Goal: Communication & Community: Answer question/provide support

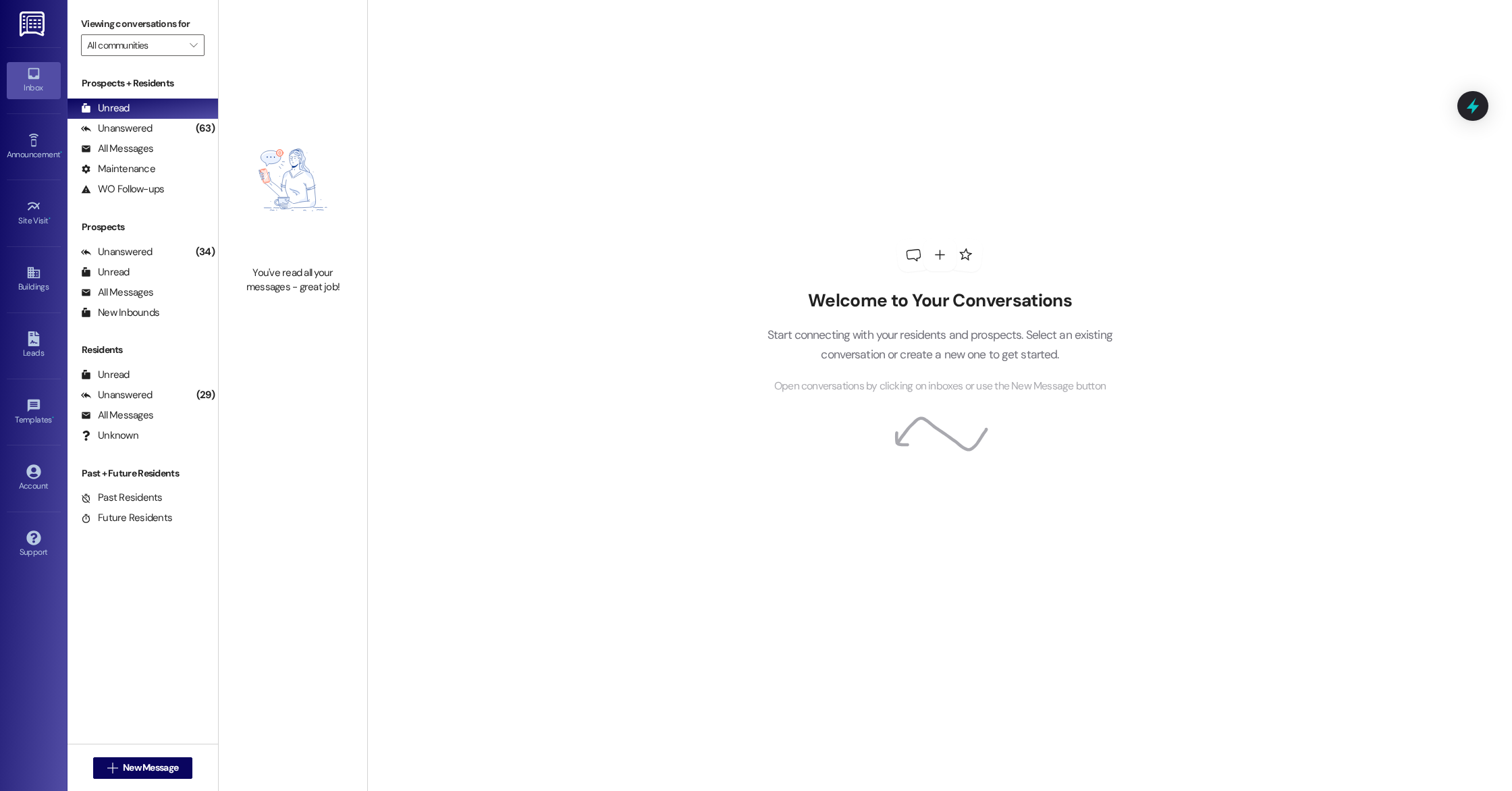
click at [139, 757] on div " New Message" at bounding box center [143, 768] width 100 height 34
click at [141, 766] on span "New Message" at bounding box center [150, 768] width 56 height 14
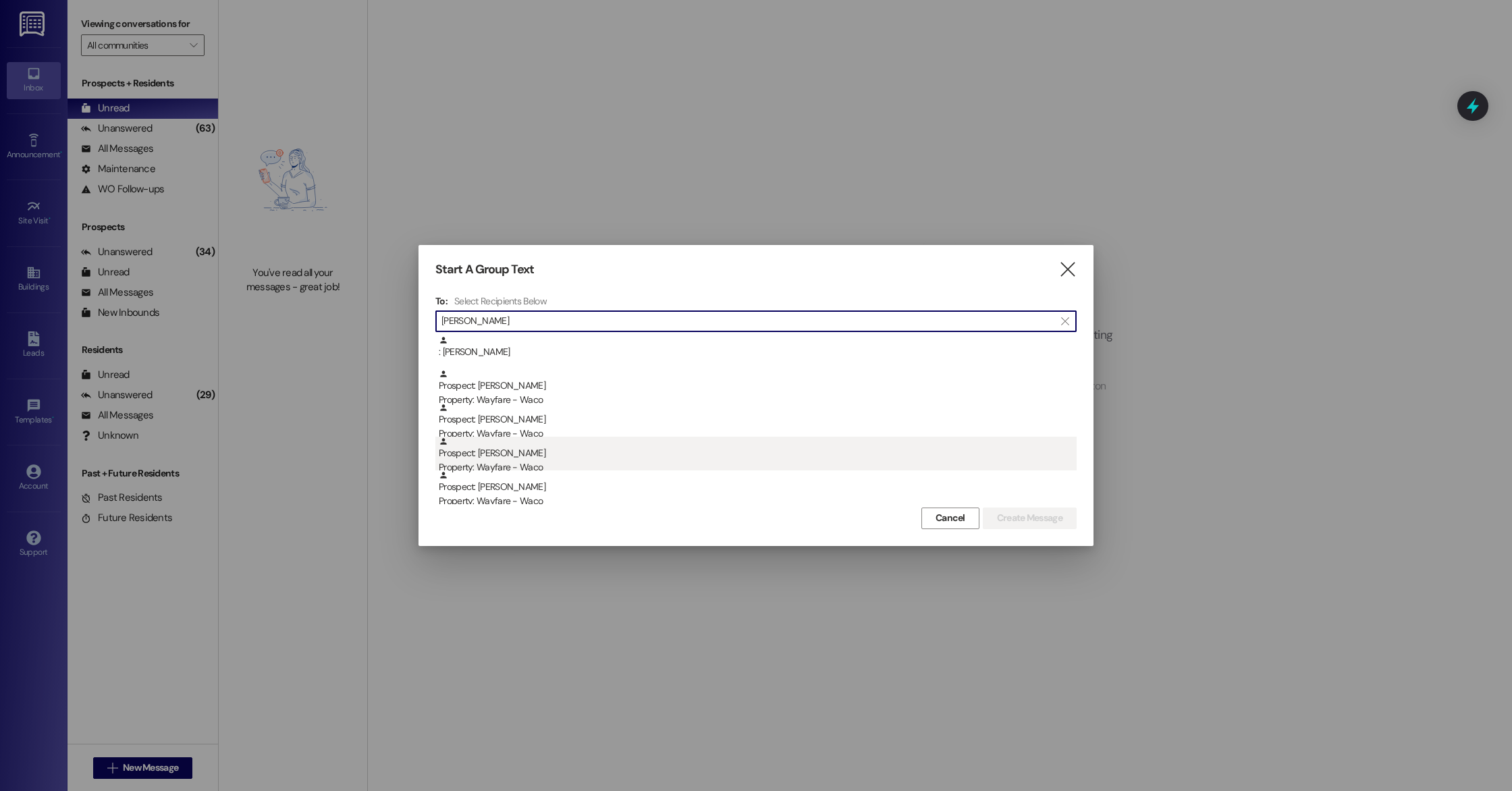
type input "[PERSON_NAME]"
click at [494, 463] on div "Property: Wayfare - Waco" at bounding box center [758, 468] width 638 height 14
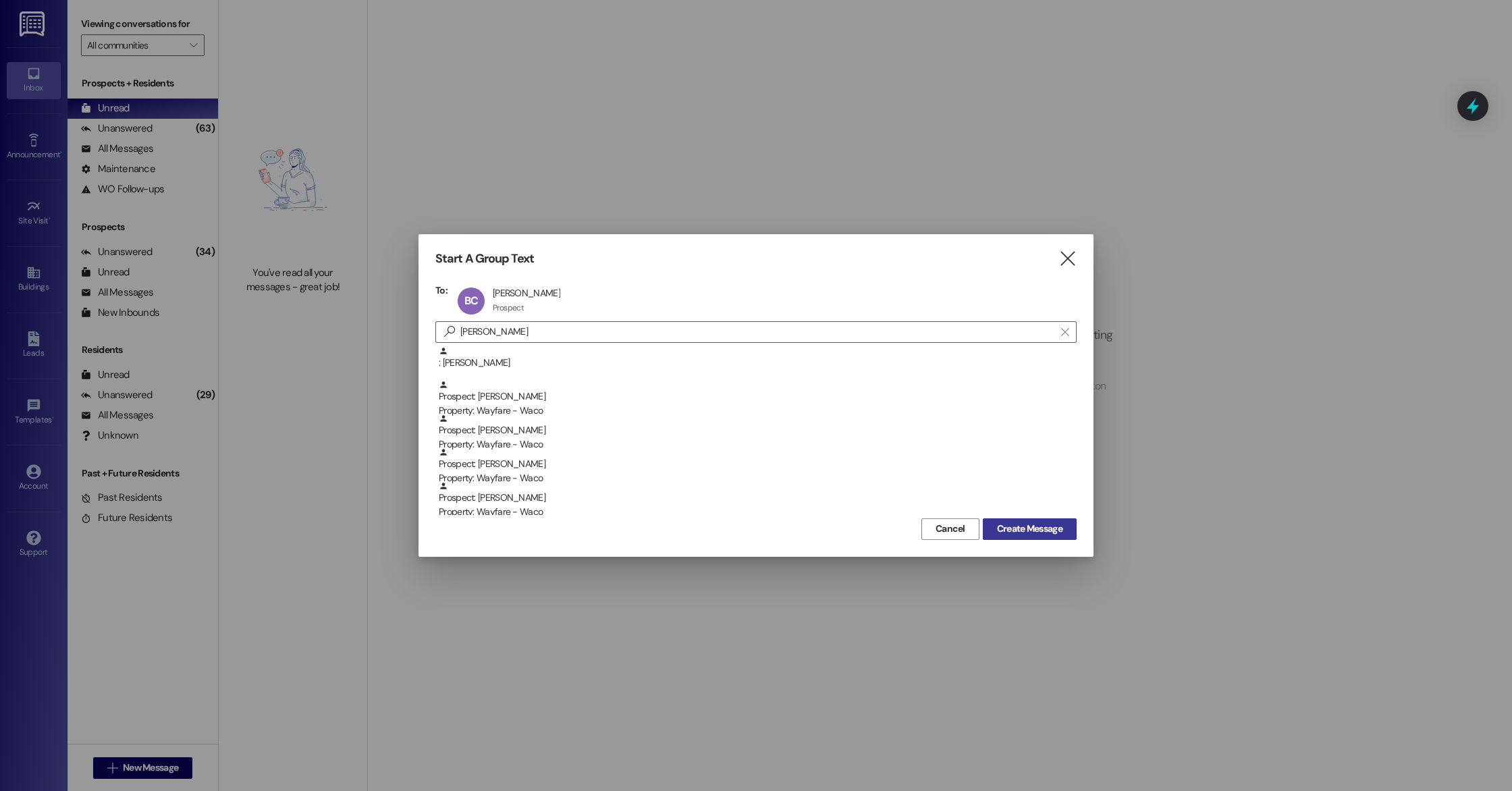
click at [1046, 530] on span "Create Message" at bounding box center [1030, 529] width 66 height 14
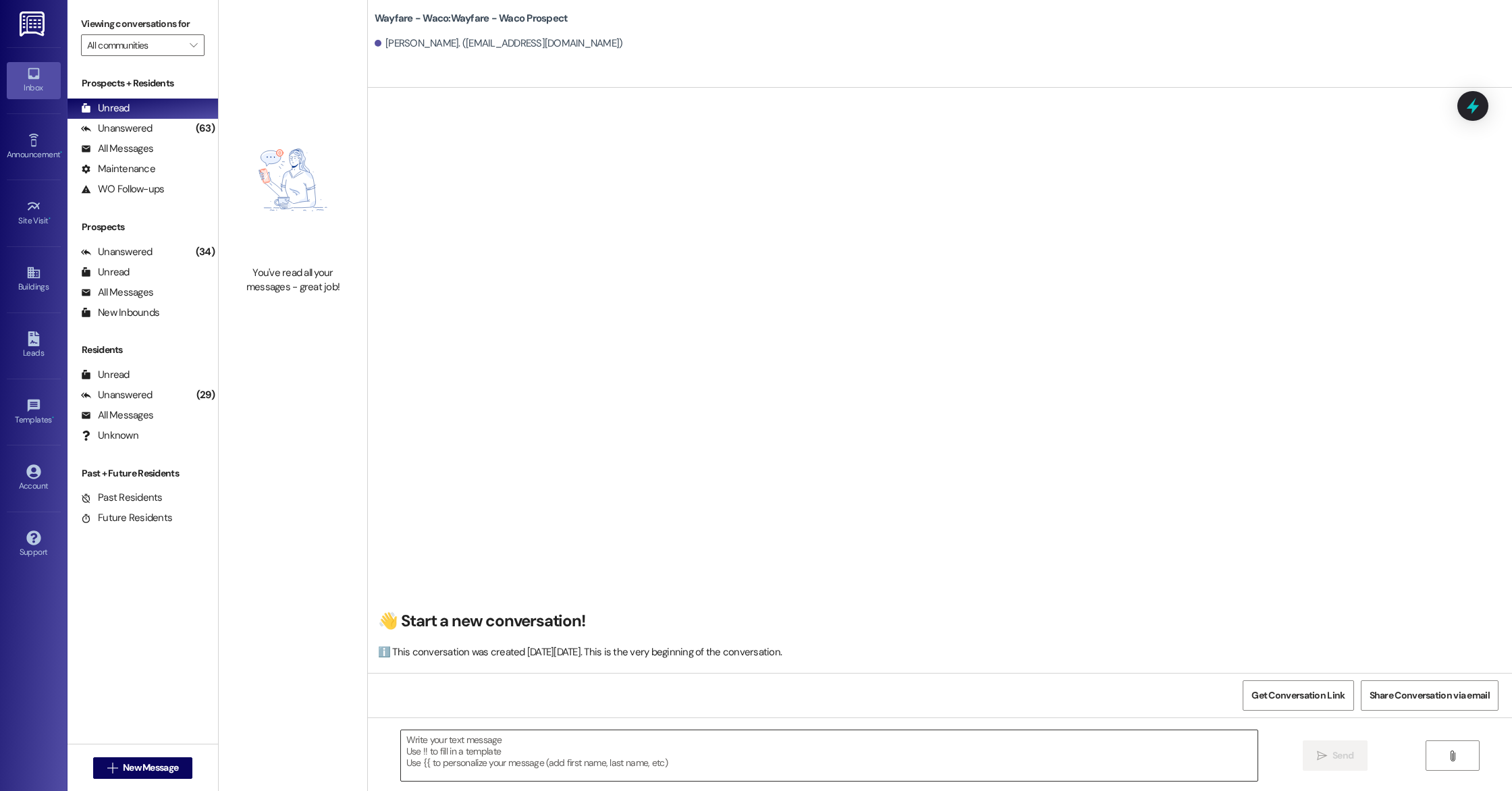
click at [521, 739] on textarea at bounding box center [829, 756] width 857 height 51
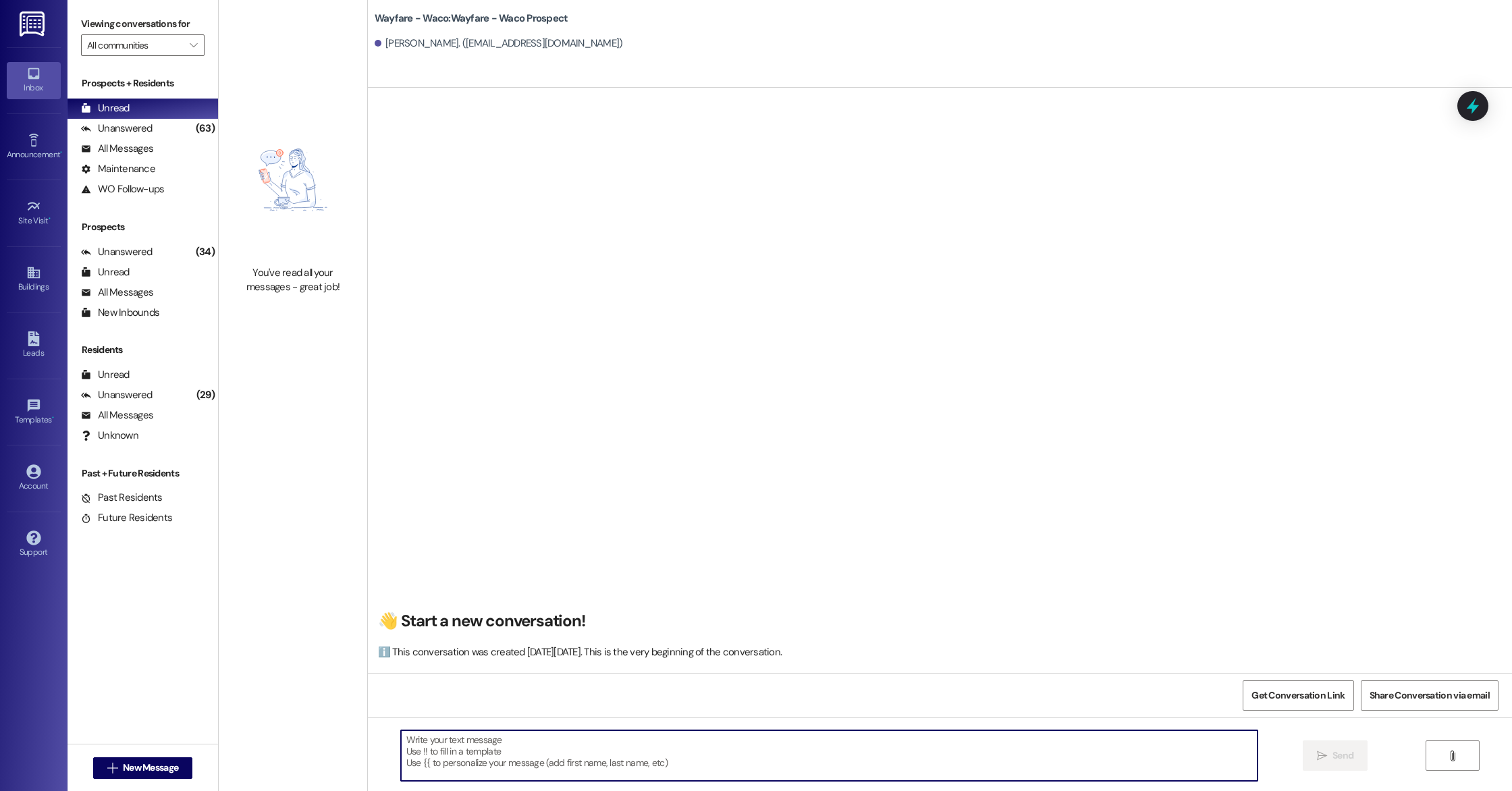
paste textarea "Hello (__), I wanted to see if you were still interested in scheduling a tour f…"
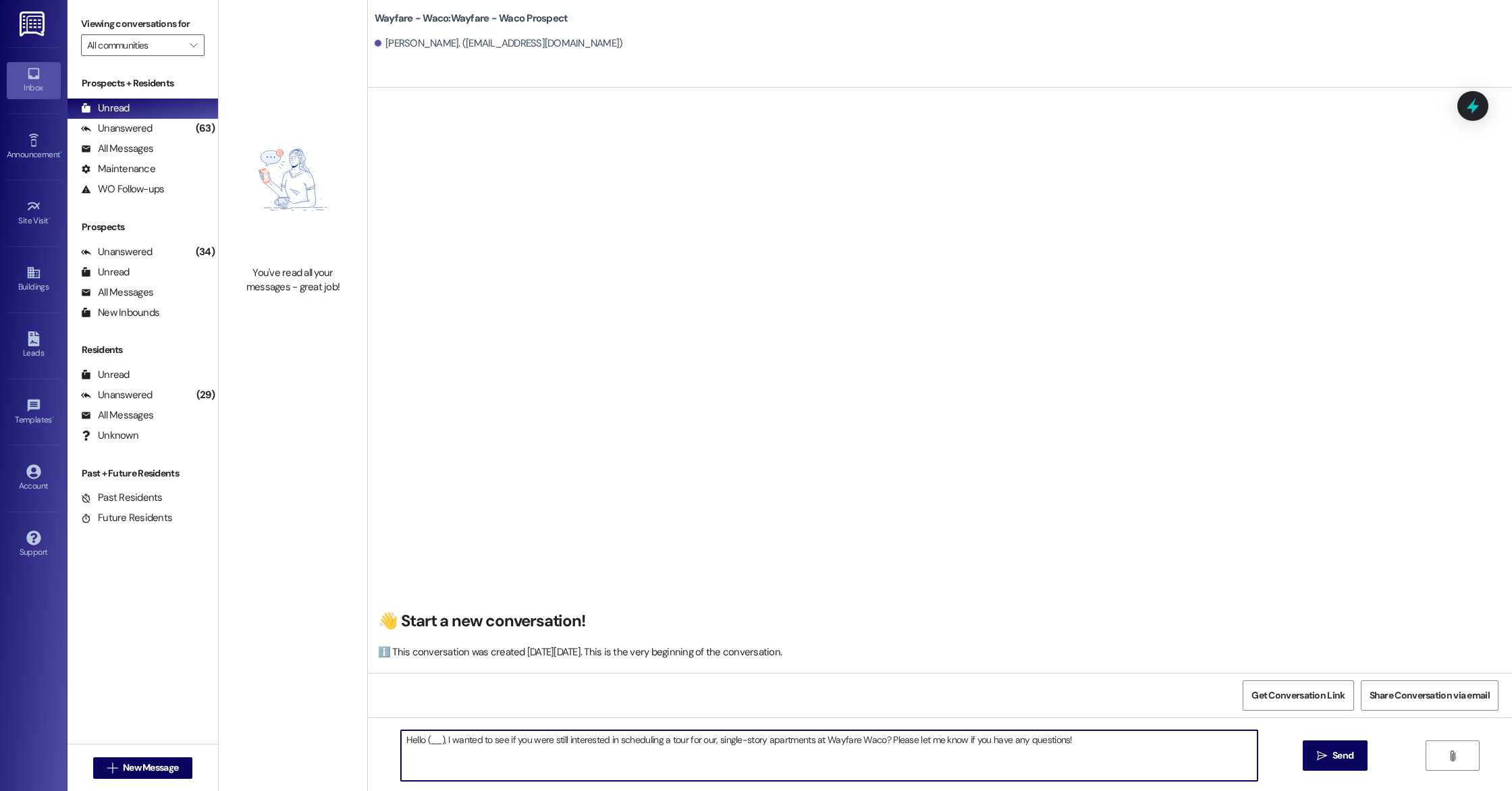
click at [433, 742] on textarea "Hello (__), I wanted to see if you were still interested in scheduling a tour f…" at bounding box center [829, 756] width 857 height 51
click at [1099, 754] on textarea "Hello [PERSON_NAME], I wanted to see if you were still interested in scheduling…" at bounding box center [829, 756] width 857 height 51
type textarea "Hello [PERSON_NAME], I wanted to see if you were still interested in scheduling…"
click at [1341, 755] on span "Send" at bounding box center [1343, 756] width 21 height 14
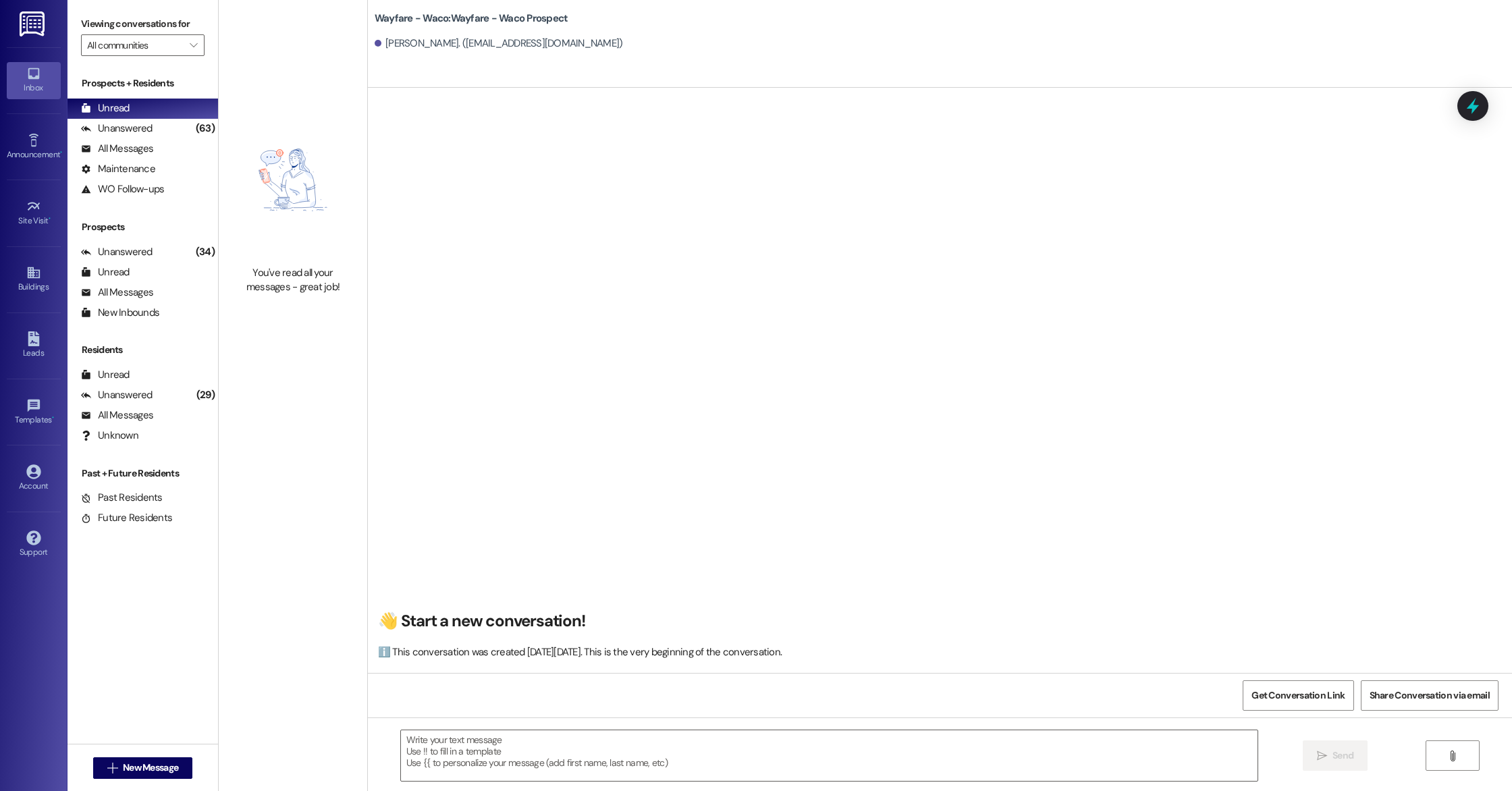
scroll to position [1, 0]
click at [20, 342] on link "Leads" at bounding box center [34, 346] width 54 height 37
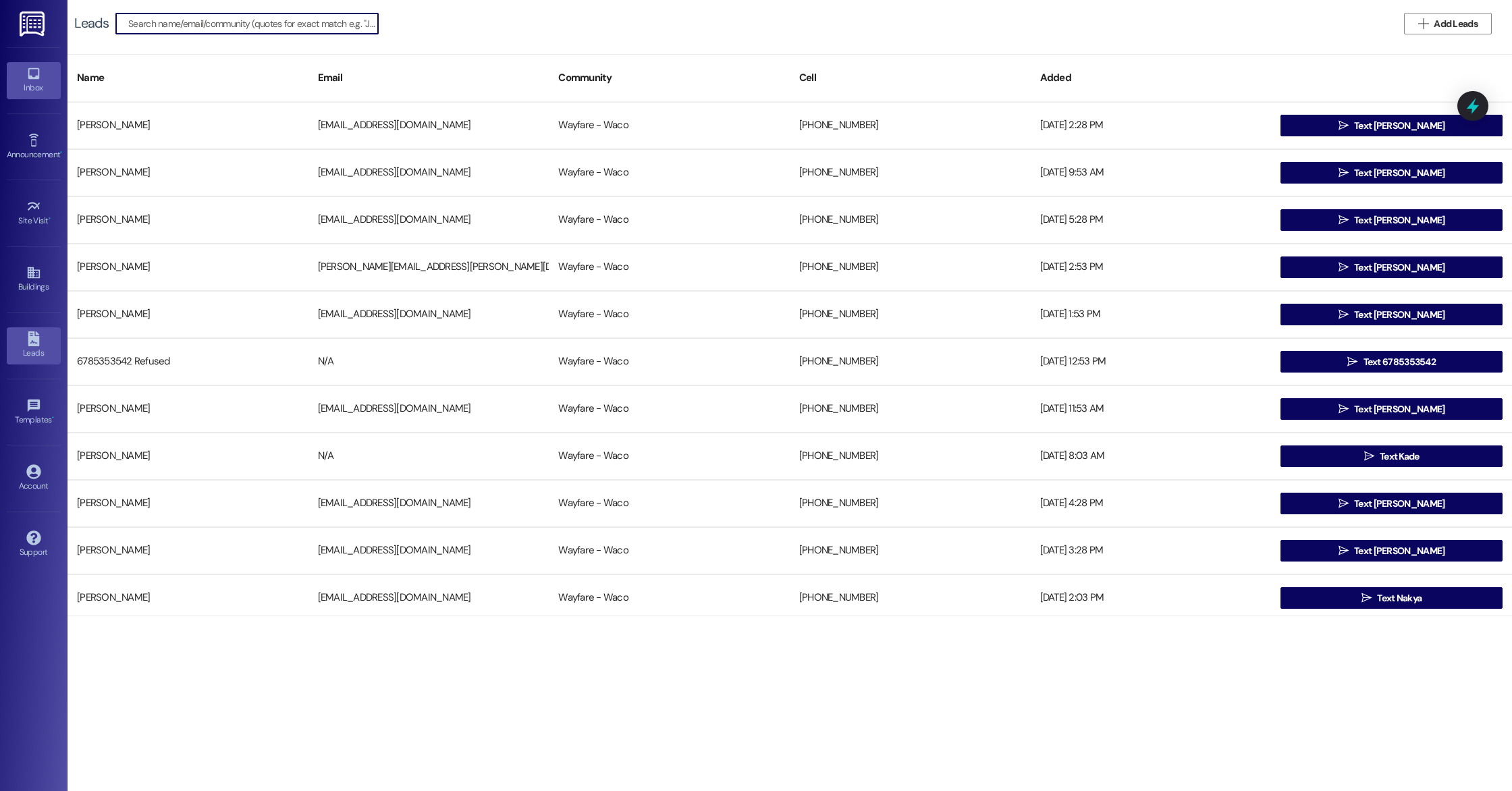
click at [37, 88] on div "Inbox" at bounding box center [34, 88] width 67 height 13
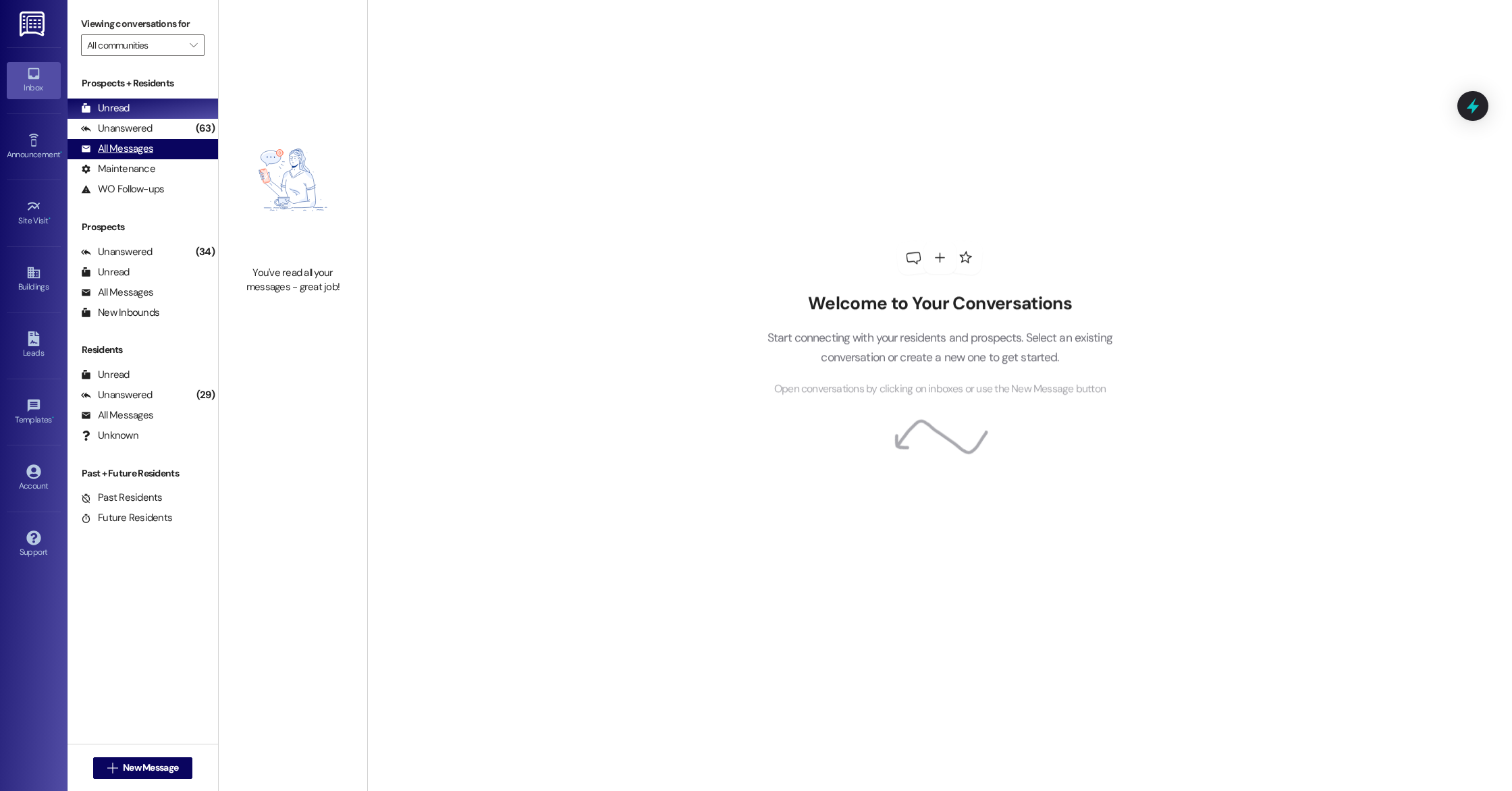
click at [124, 149] on div "All Messages" at bounding box center [117, 149] width 72 height 14
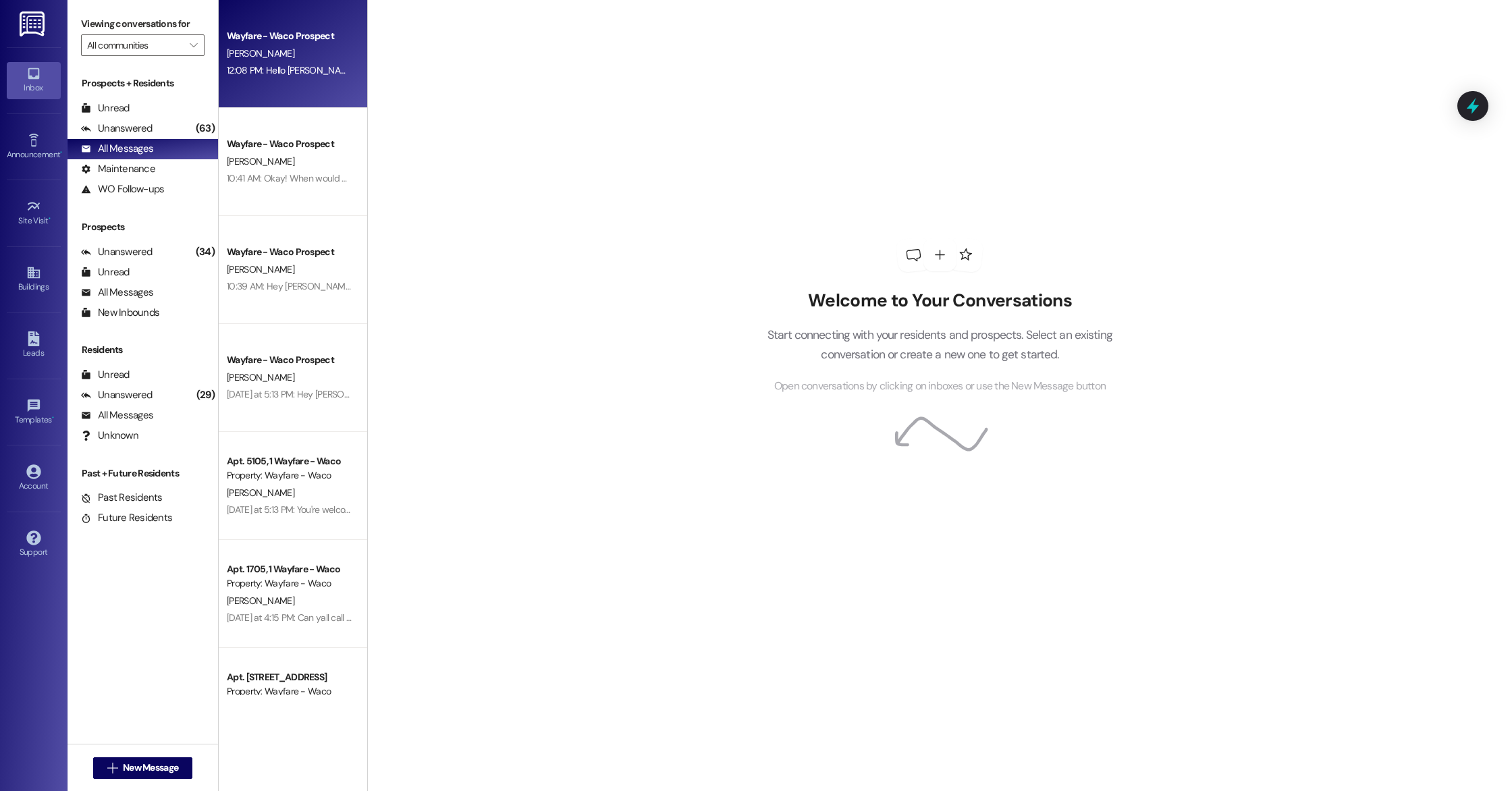
click at [298, 67] on div "12:08 PM: Hello [PERSON_NAME], I wanted to see if you were still interested in …" at bounding box center [721, 70] width 989 height 13
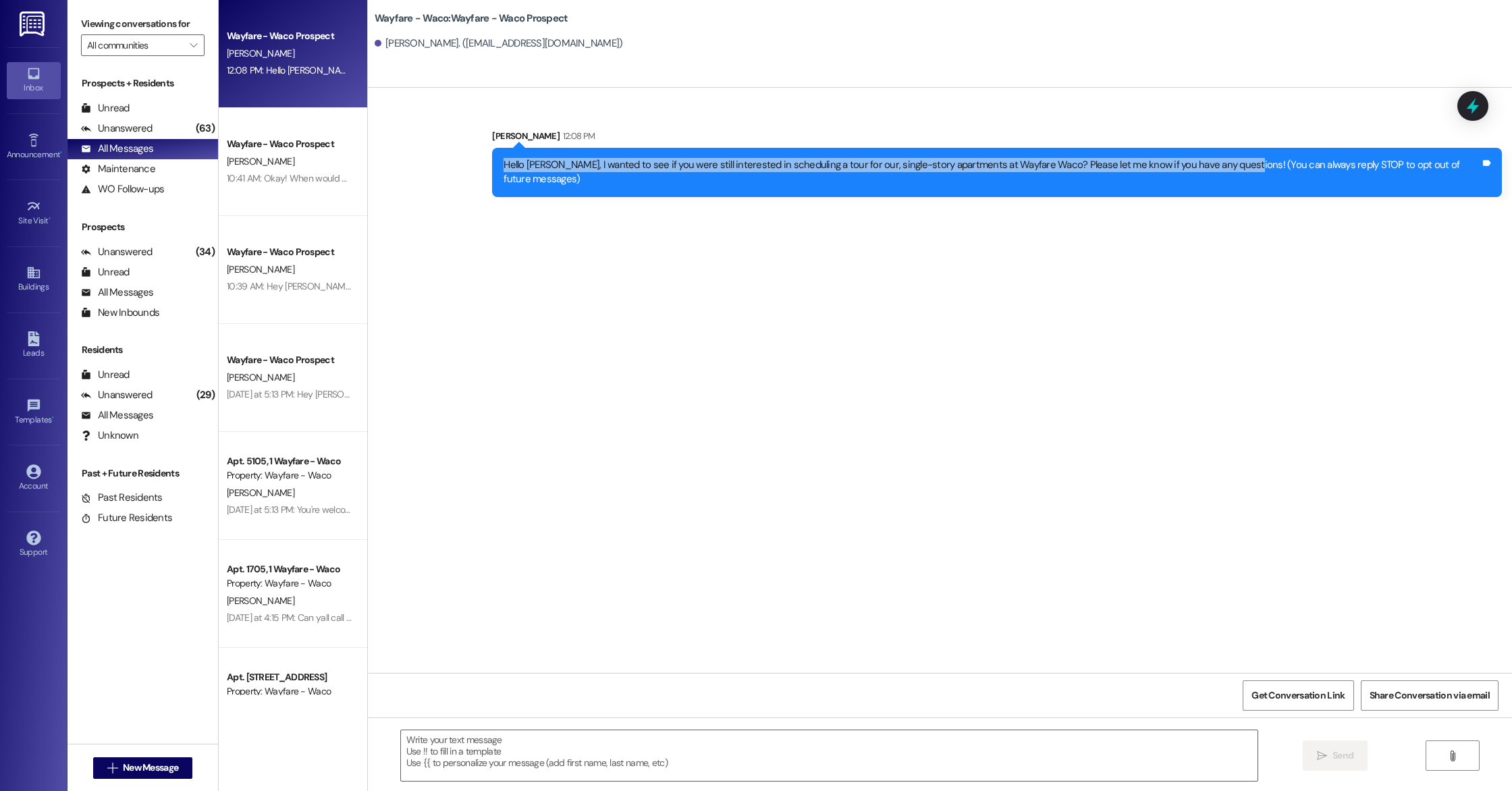
drag, startPoint x: 510, startPoint y: 166, endPoint x: 1234, endPoint y: 169, distance: 724.0
click at [1234, 169] on div "Hello [PERSON_NAME], I wanted to see if you were still interested in scheduling…" at bounding box center [992, 172] width 977 height 29
copy div "Hello [PERSON_NAME], I wanted to see if you were still interested in scheduling…"
click at [684, 62] on div "Wayfare - Waco: Wayfare - Waco Prospect [PERSON_NAME]. ([EMAIL_ADDRESS][DOMAIN_…" at bounding box center [939, 44] width 1144 height 88
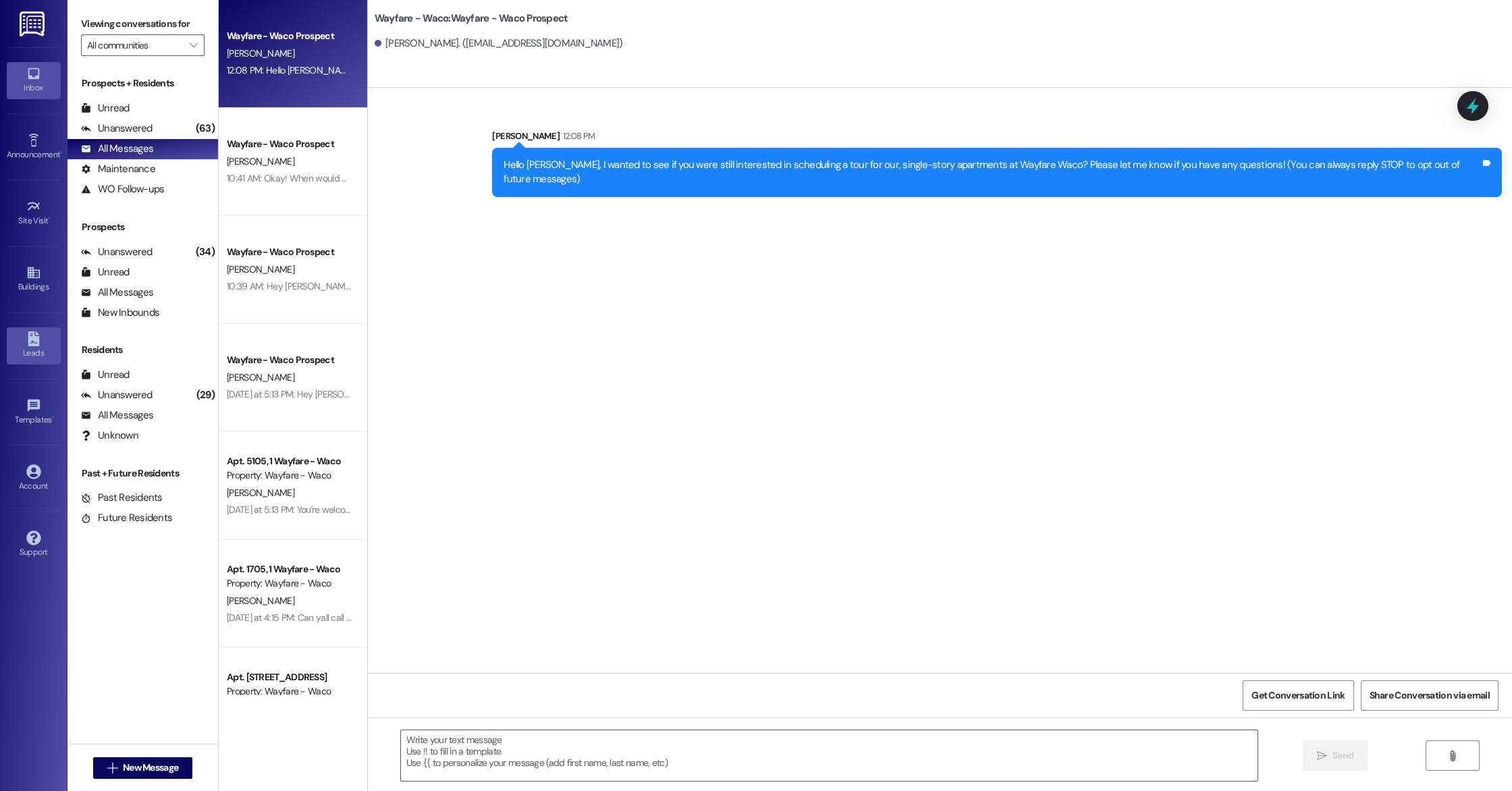
click at [32, 340] on icon at bounding box center [34, 339] width 15 height 15
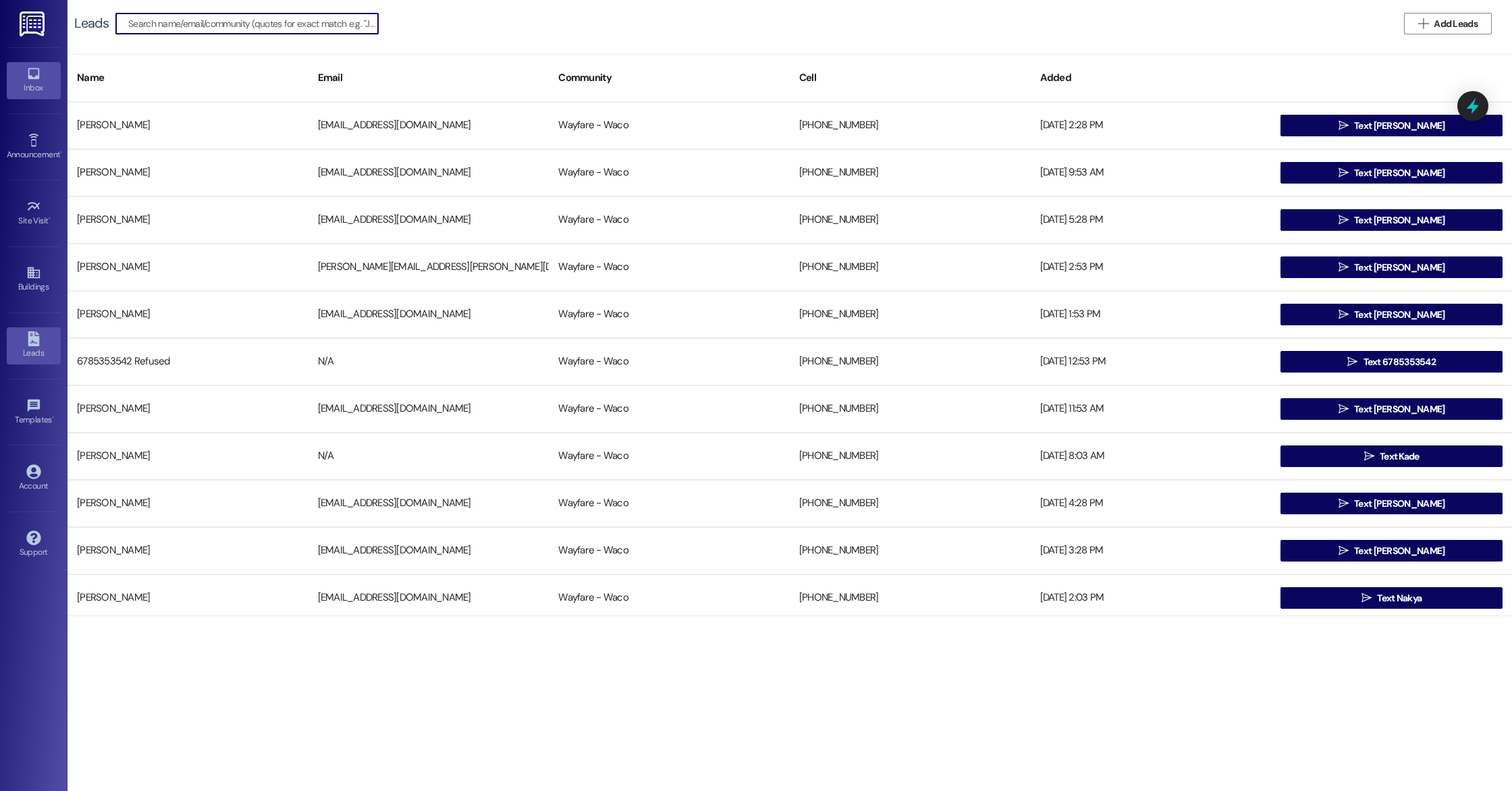
click at [27, 84] on div "Inbox" at bounding box center [34, 88] width 67 height 13
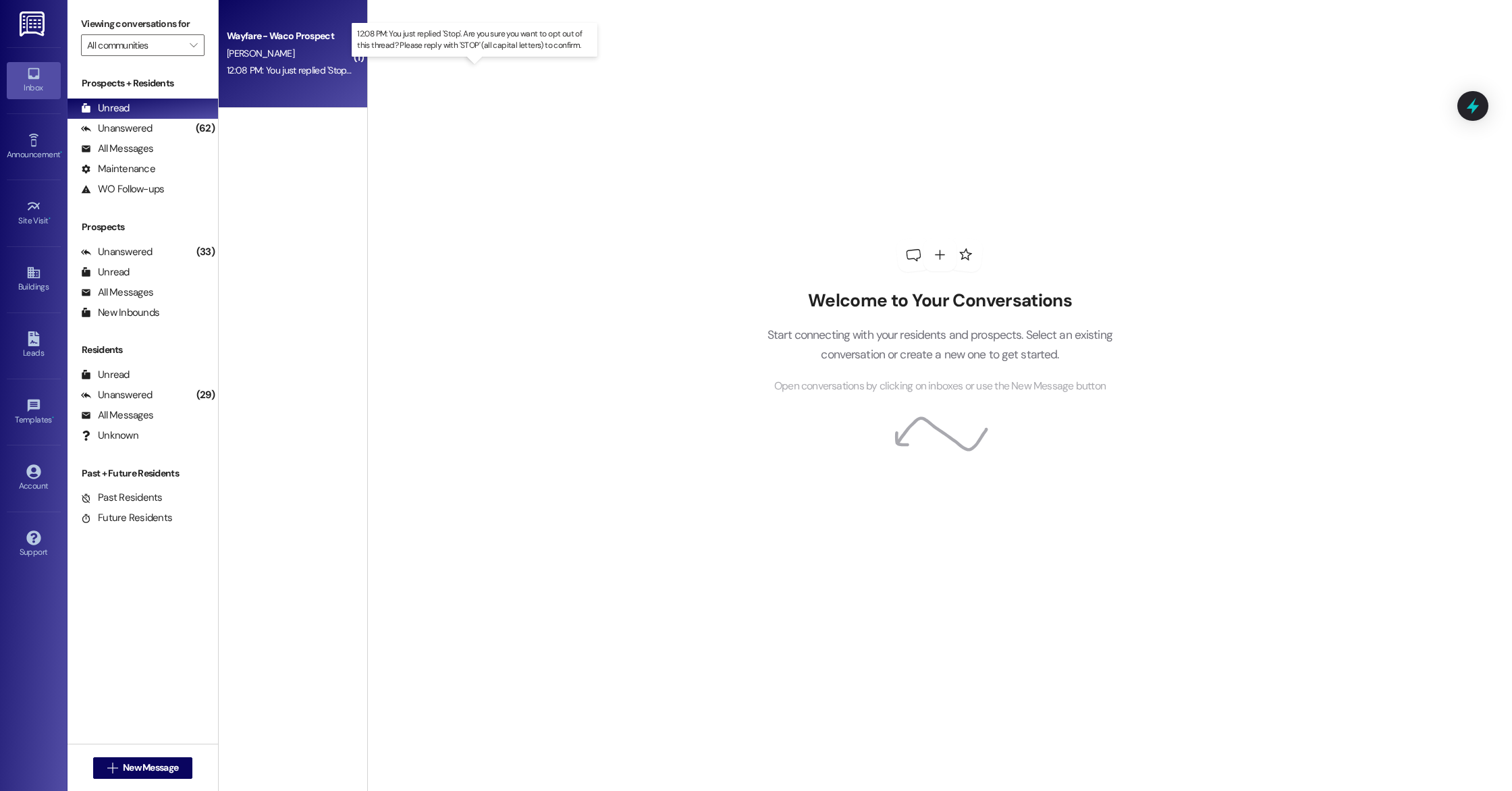
click at [301, 72] on div "12:08 PM: You just replied 'Stop'. Are you sure you want to opt out of this thr…" at bounding box center [486, 70] width 519 height 13
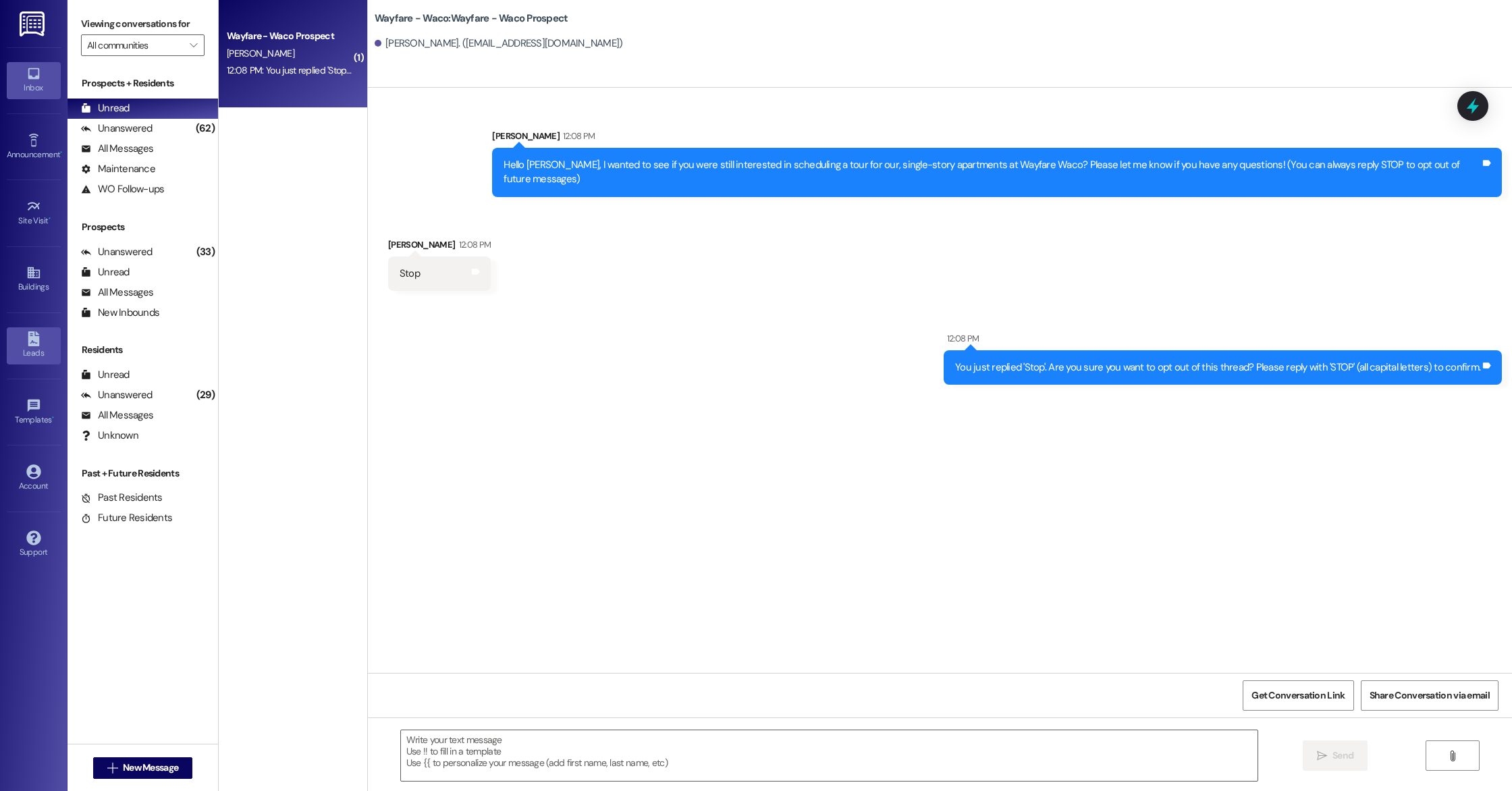
click at [27, 350] on div "Leads" at bounding box center [34, 353] width 67 height 13
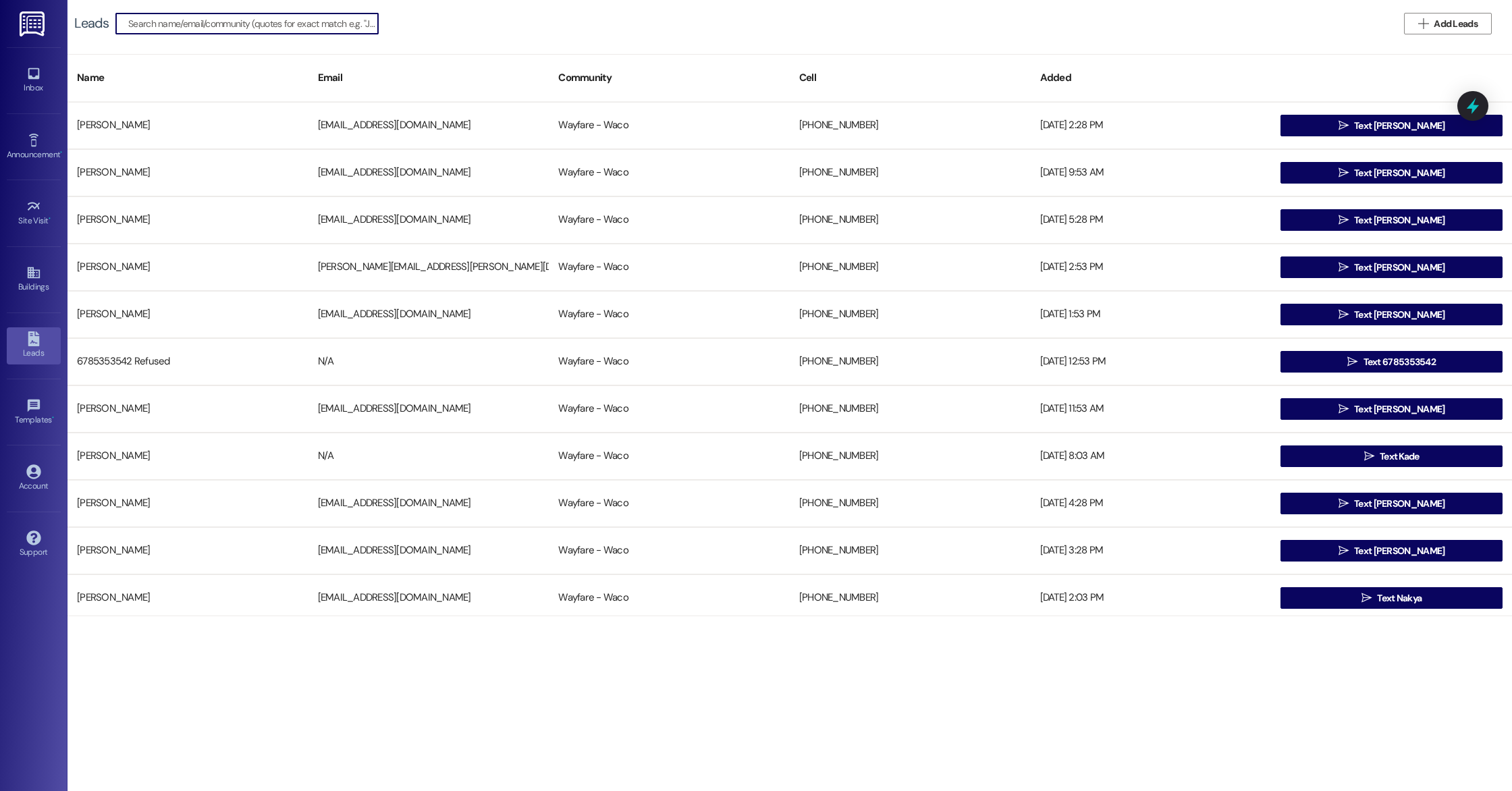
click at [31, 52] on div "Inbox Go to Inbox" at bounding box center [34, 80] width 54 height 67
click at [32, 86] on div "Inbox" at bounding box center [34, 88] width 67 height 13
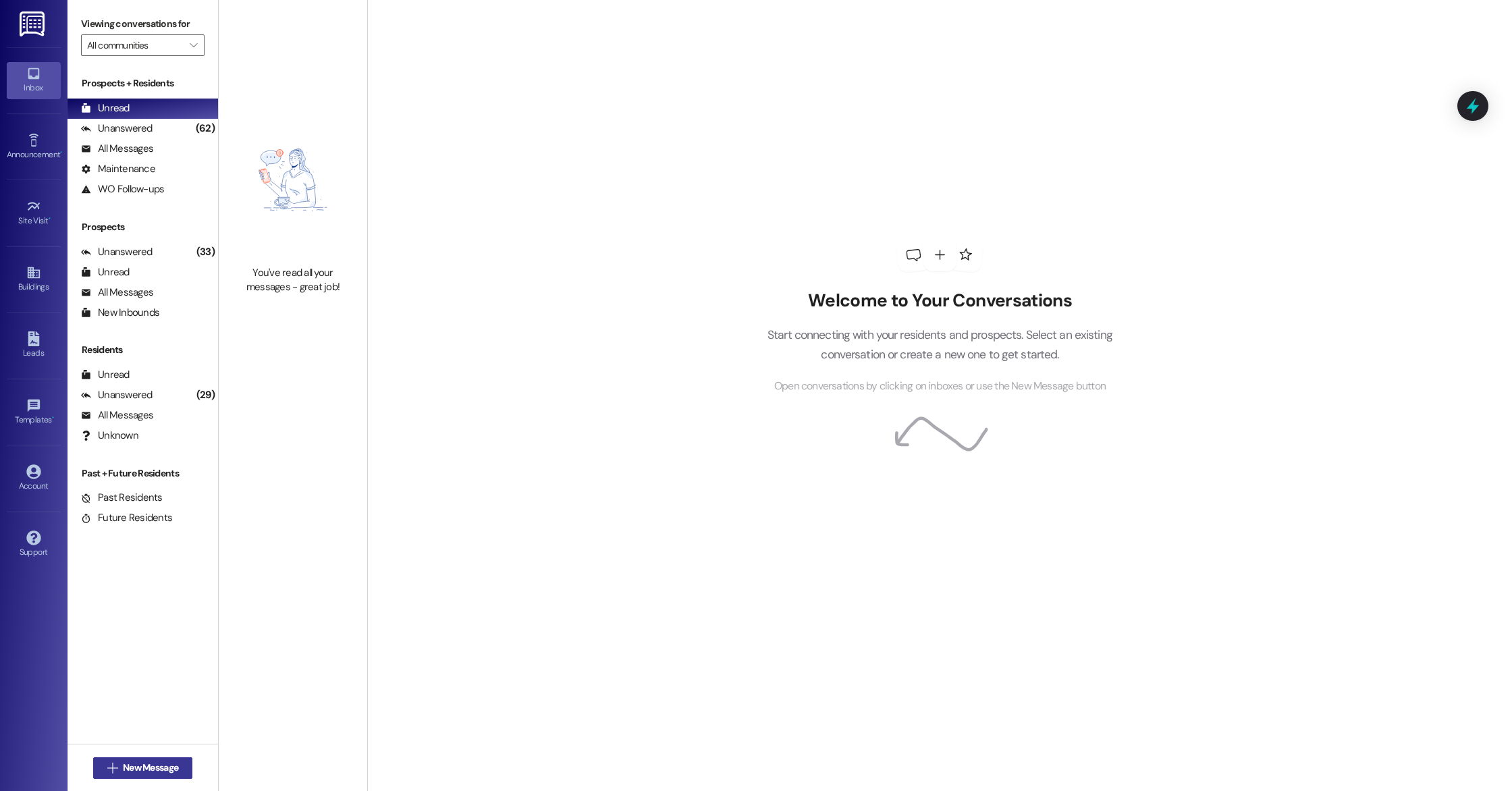
click at [145, 767] on span "New Message" at bounding box center [150, 768] width 56 height 14
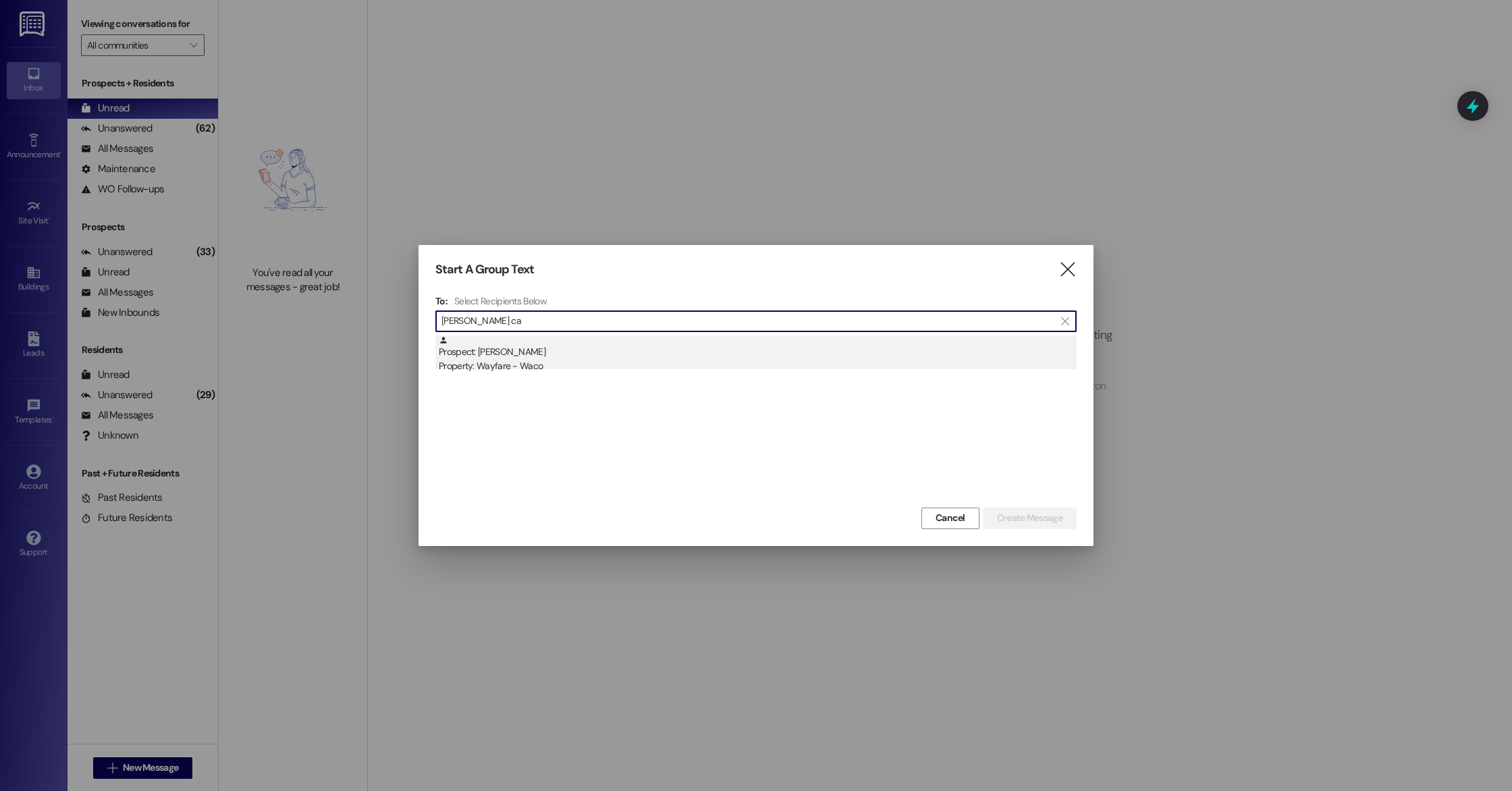
type input "[PERSON_NAME] ca"
click at [537, 367] on div "Property: Wayfare - Waco" at bounding box center [758, 366] width 638 height 14
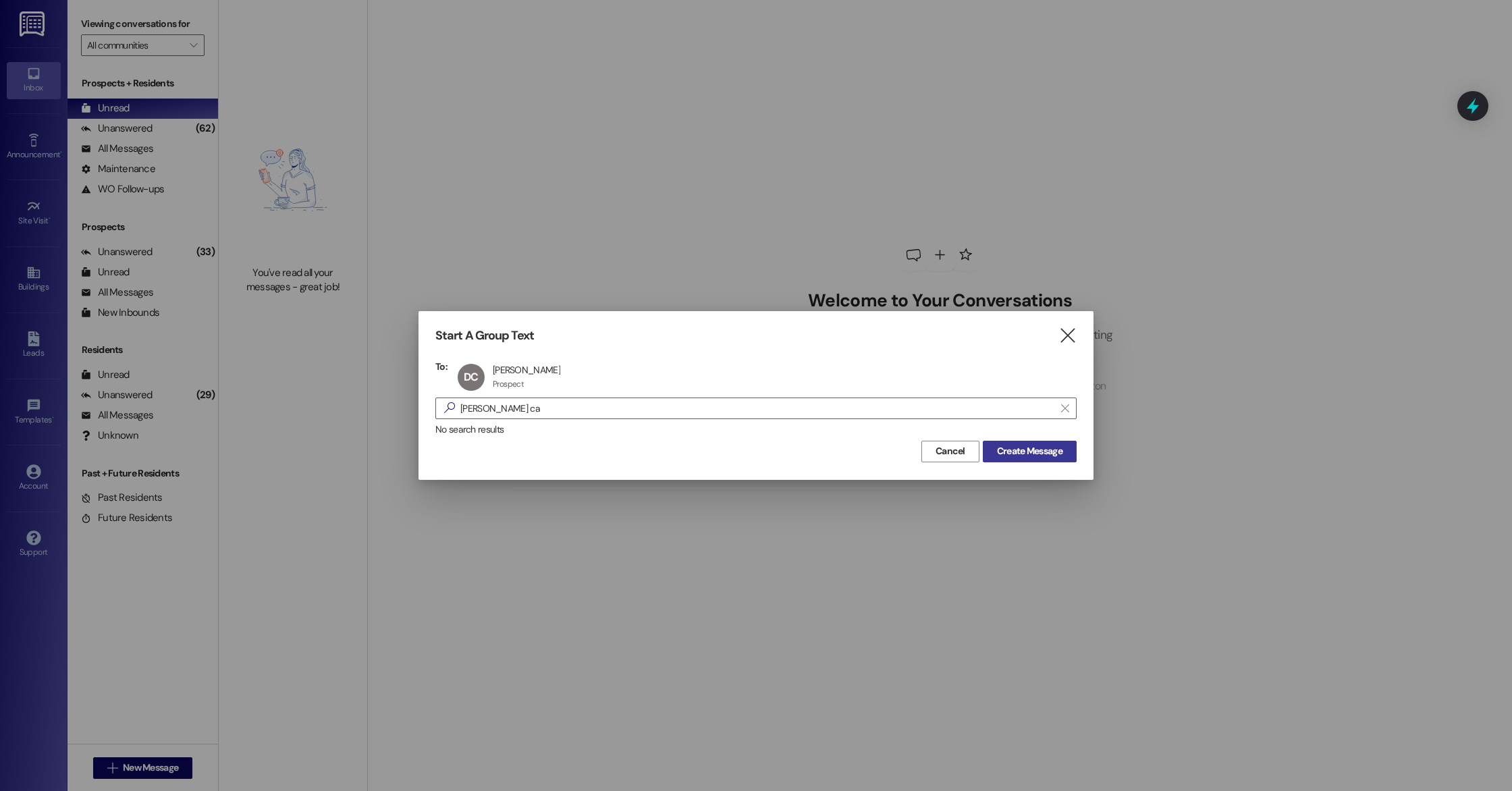
click at [1043, 457] on span "Create Message" at bounding box center [1030, 451] width 66 height 14
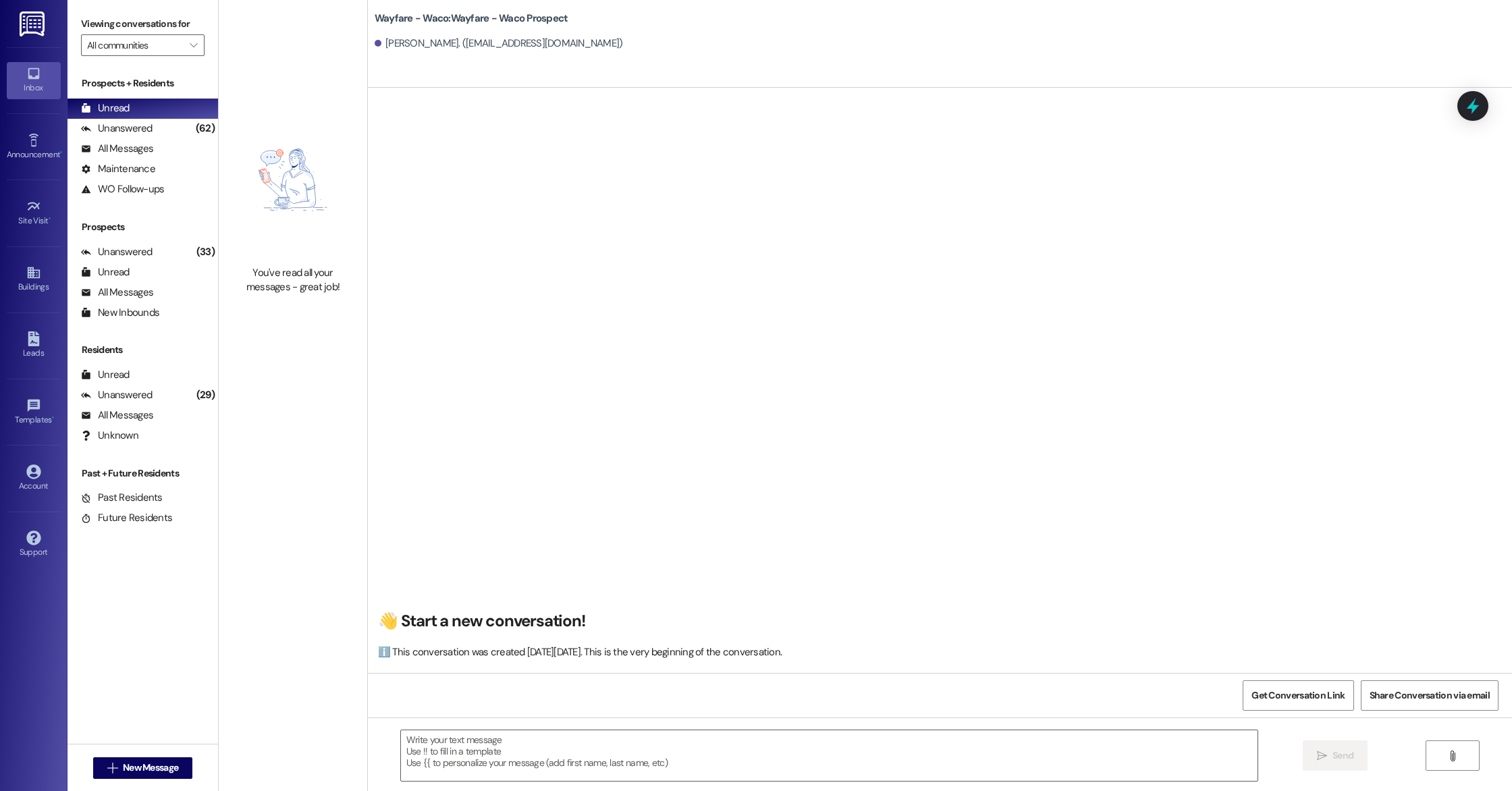
scroll to position [1, 0]
click at [35, 355] on div "Leads" at bounding box center [34, 353] width 67 height 13
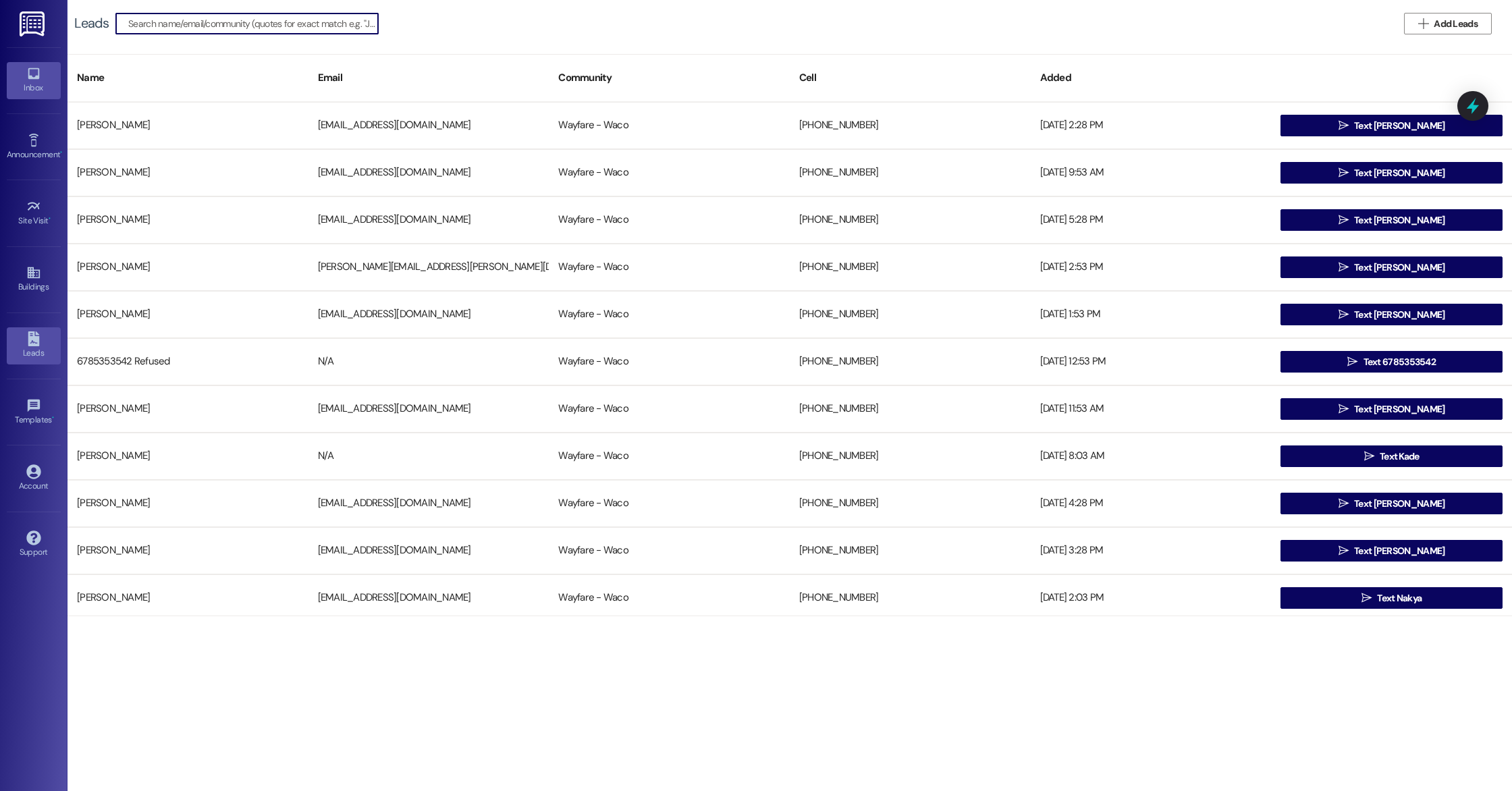
click at [28, 73] on icon at bounding box center [33, 74] width 12 height 12
